Goal: Task Accomplishment & Management: Manage account settings

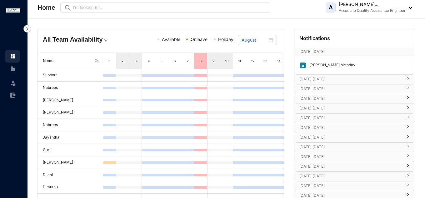
click at [331, 82] on p "[DATE] [DATE]" at bounding box center [350, 79] width 103 height 6
click at [332, 82] on p "[DATE] [DATE]" at bounding box center [350, 79] width 103 height 6
click at [335, 87] on p "[DATE] [DATE]" at bounding box center [350, 89] width 103 height 6
click at [332, 100] on p "[DATE] [DATE]" at bounding box center [350, 98] width 103 height 6
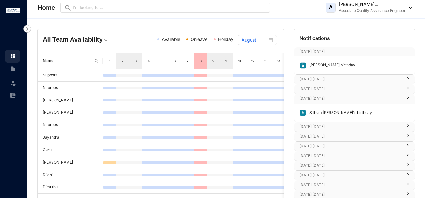
click at [332, 100] on p "[DATE] [DATE]" at bounding box center [350, 98] width 103 height 6
click at [301, 9] on div "Home Preview A [PERSON_NAME]... Associate Quality Assurance Engineer" at bounding box center [224, 7] width 375 height 12
click at [16, 82] on div "Leave" at bounding box center [12, 82] width 15 height 14
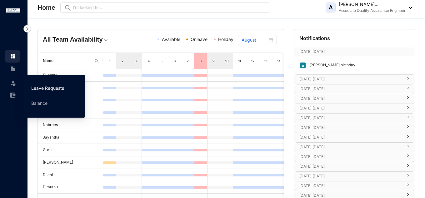
click at [45, 88] on link "Leave Requests" at bounding box center [47, 87] width 33 height 5
